Goal: Task Accomplishment & Management: Complete application form

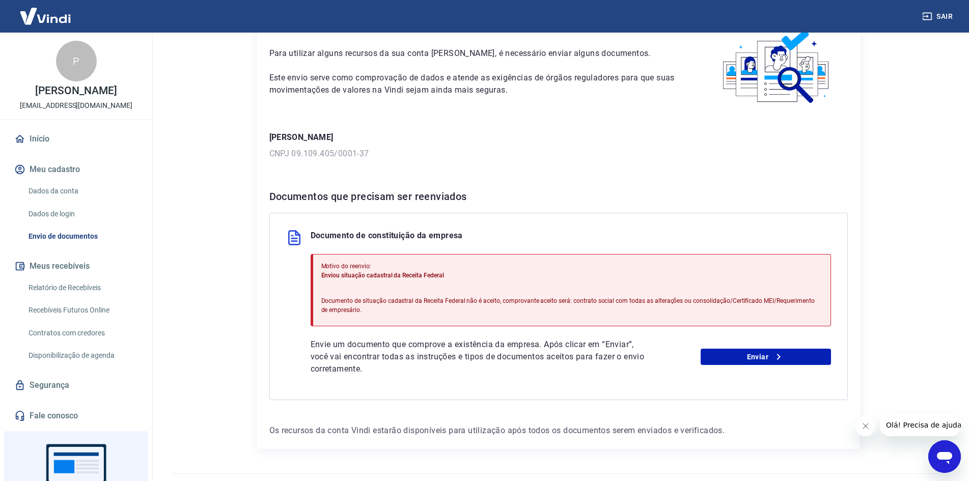
scroll to position [82, 0]
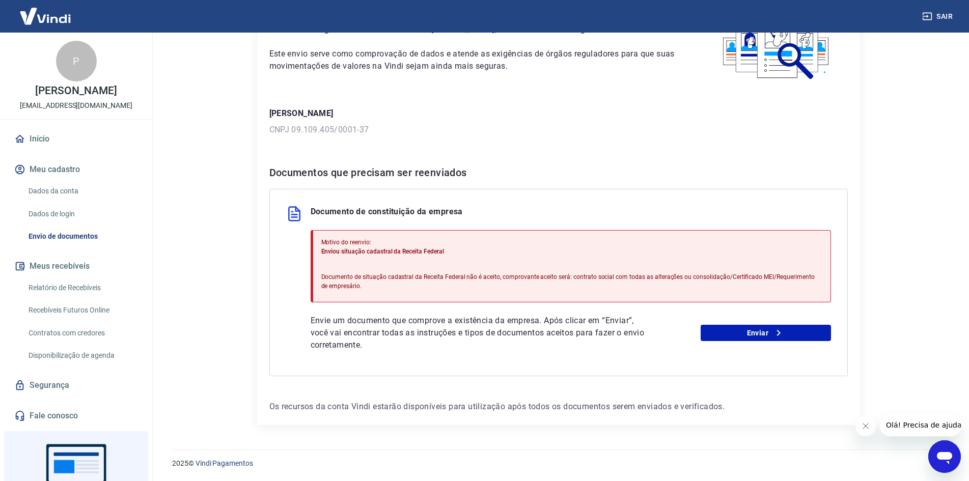
click at [455, 278] on p "Documento de situação cadastral da Receita Federal não é aceito, comprovante ac…" at bounding box center [571, 281] width 501 height 18
click at [695, 277] on p "Documento de situação cadastral da Receita Federal não é aceito, comprovante ac…" at bounding box center [571, 281] width 501 height 18
click at [511, 275] on p "Documento de situação cadastral da Receita Federal não é aceito, comprovante ac…" at bounding box center [571, 281] width 501 height 18
click at [763, 338] on link "Enviar" at bounding box center [765, 333] width 130 height 16
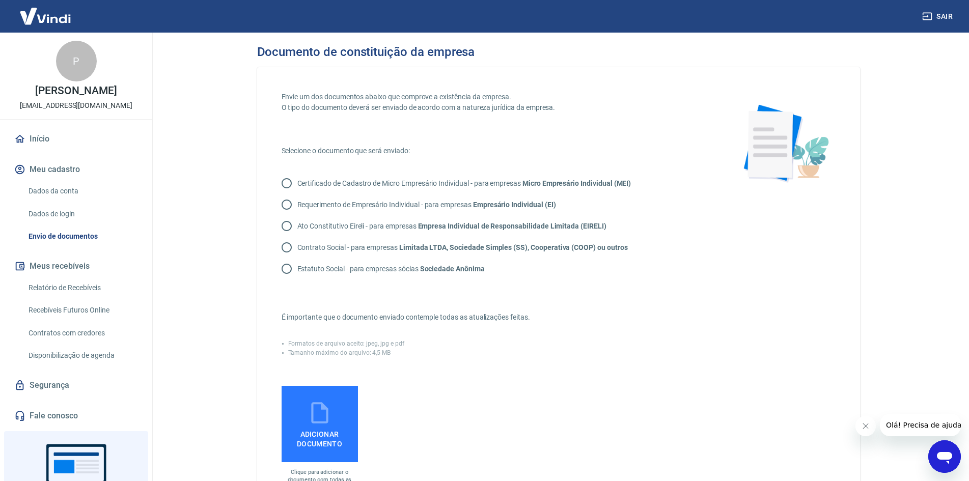
drag, startPoint x: 292, startPoint y: 244, endPoint x: 298, endPoint y: 251, distance: 9.1
click at [292, 245] on input "Contrato Social - para empresas Limitada LTDA, Sociedade Simples (SS), Cooperat…" at bounding box center [286, 247] width 21 height 21
radio input "true"
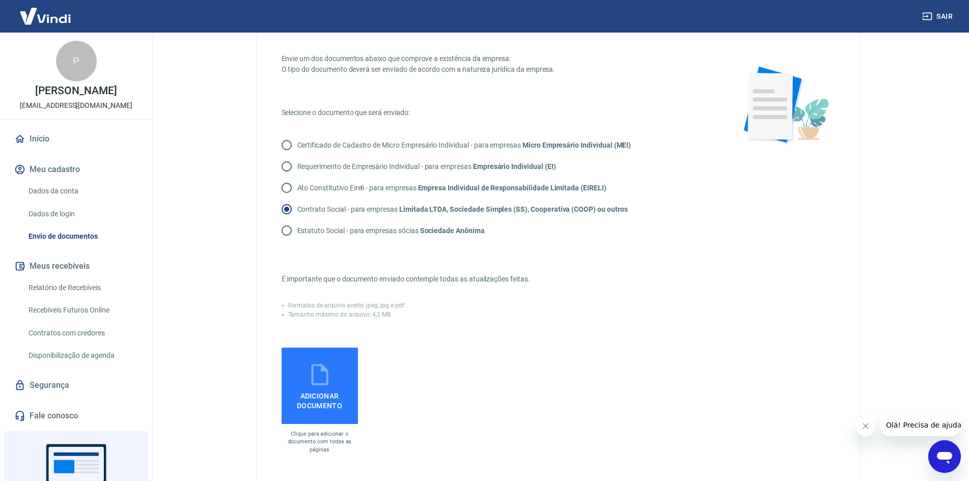
scroll to position [102, 0]
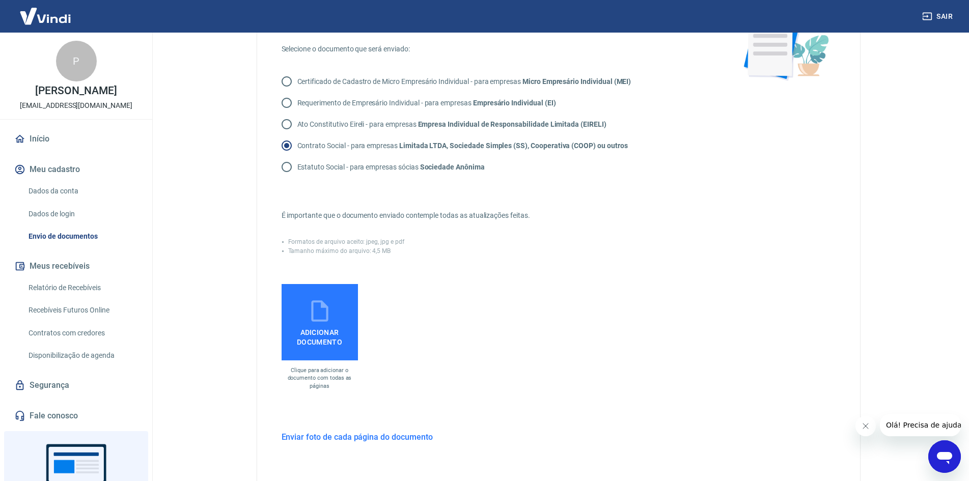
click at [327, 338] on span "Adicionar documento" at bounding box center [320, 335] width 68 height 23
click at [0, 0] on input "Adicionar documento" at bounding box center [0, 0] width 0 height 0
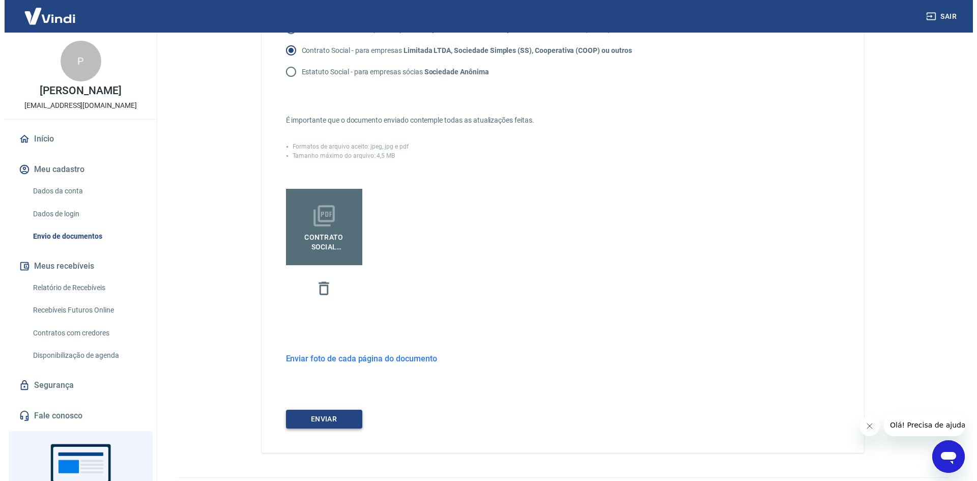
scroll to position [204, 0]
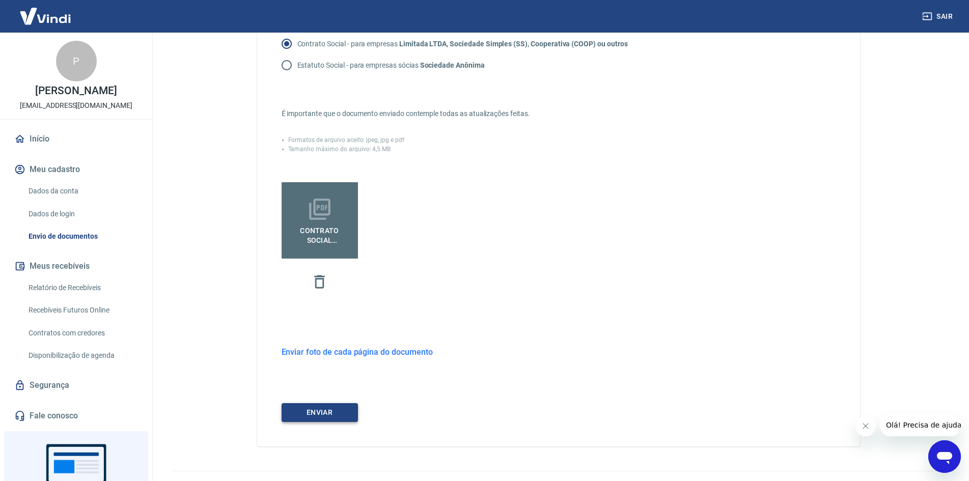
click at [333, 410] on button "ENVIAR" at bounding box center [320, 412] width 76 height 19
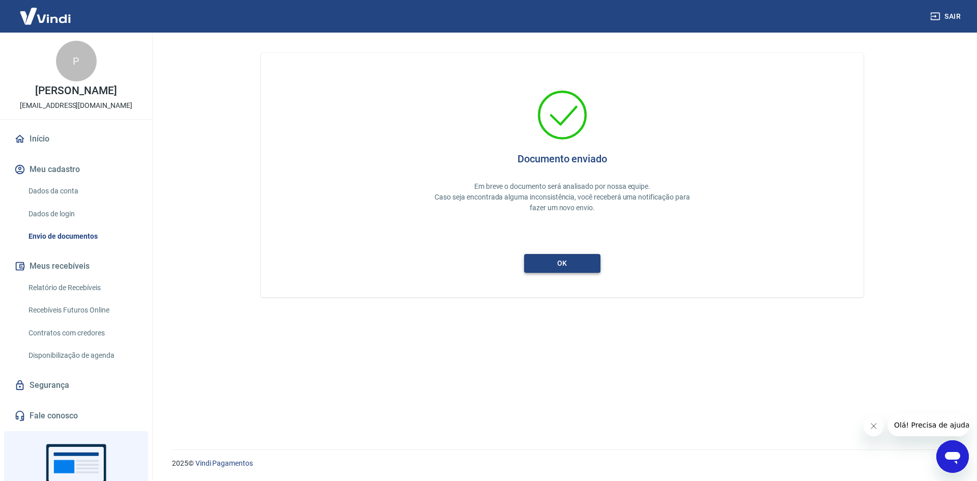
click at [558, 270] on button "ok" at bounding box center [562, 263] width 76 height 19
